Goal: Task Accomplishment & Management: Use online tool/utility

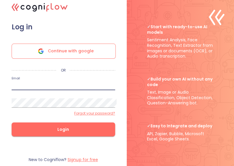
click at [40, 90] on input "email" at bounding box center [63, 85] width 103 height 9
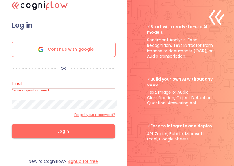
click at [18, 69] on div "OR" at bounding box center [63, 68] width 103 height 5
click at [22, 51] on div "Continue with google" at bounding box center [64, 49] width 104 height 15
click at [18, 86] on input "email" at bounding box center [63, 83] width 103 height 9
paste input "durr.sleek@gmail.com"
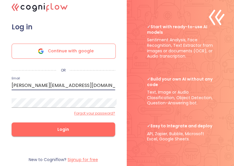
type input "durr.sleek@gmail.com"
drag, startPoint x: 2, startPoint y: 121, endPoint x: 11, endPoint y: 112, distance: 13.1
click at [5, 120] on form "Log in Continue with google OR Email durr.sleek@gmail.com Password Forgot your …" at bounding box center [63, 85] width 127 height 125
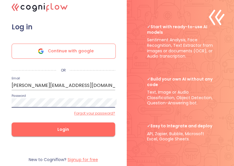
click at [55, 133] on span "Login" at bounding box center [63, 129] width 85 height 7
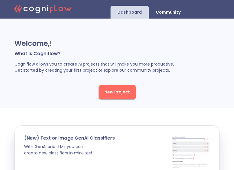
click at [126, 95] on span "New Project" at bounding box center [117, 91] width 26 height 7
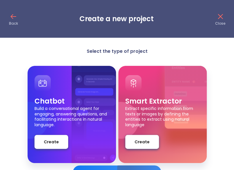
click at [135, 16] on h3 "Create a new project" at bounding box center [116, 19] width 74 height 8
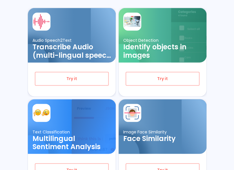
scroll to position [248, 0]
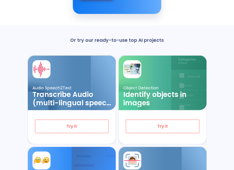
click at [162, 101] on h3 "Identify objects in images" at bounding box center [162, 98] width 79 height 16
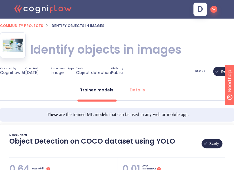
click at [25, 9] on icon ".cls-1{fill:#141624;}.cls-2{fill:#eb5e60;}.cls-3{fill:none;stroke:#eb5e60;strok…" at bounding box center [43, 9] width 64 height 18
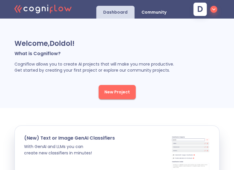
click at [127, 88] on button "New Project" at bounding box center [117, 92] width 37 height 14
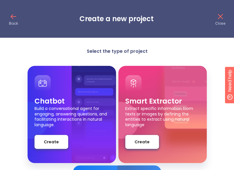
scroll to position [155, 0]
